Goal: Find specific page/section: Find specific page/section

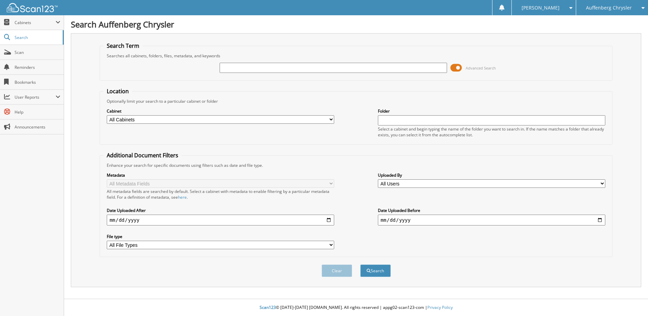
click at [237, 65] on input "text" at bounding box center [333, 68] width 227 height 10
type input "261032"
click at [360, 264] on button "Search" at bounding box center [375, 270] width 31 height 13
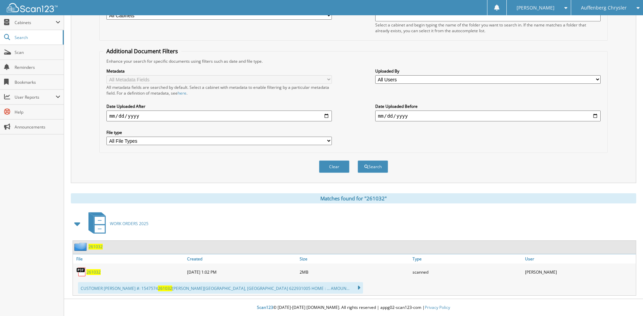
click at [94, 272] on span "261032" at bounding box center [93, 272] width 14 height 6
